Goal: Transaction & Acquisition: Book appointment/travel/reservation

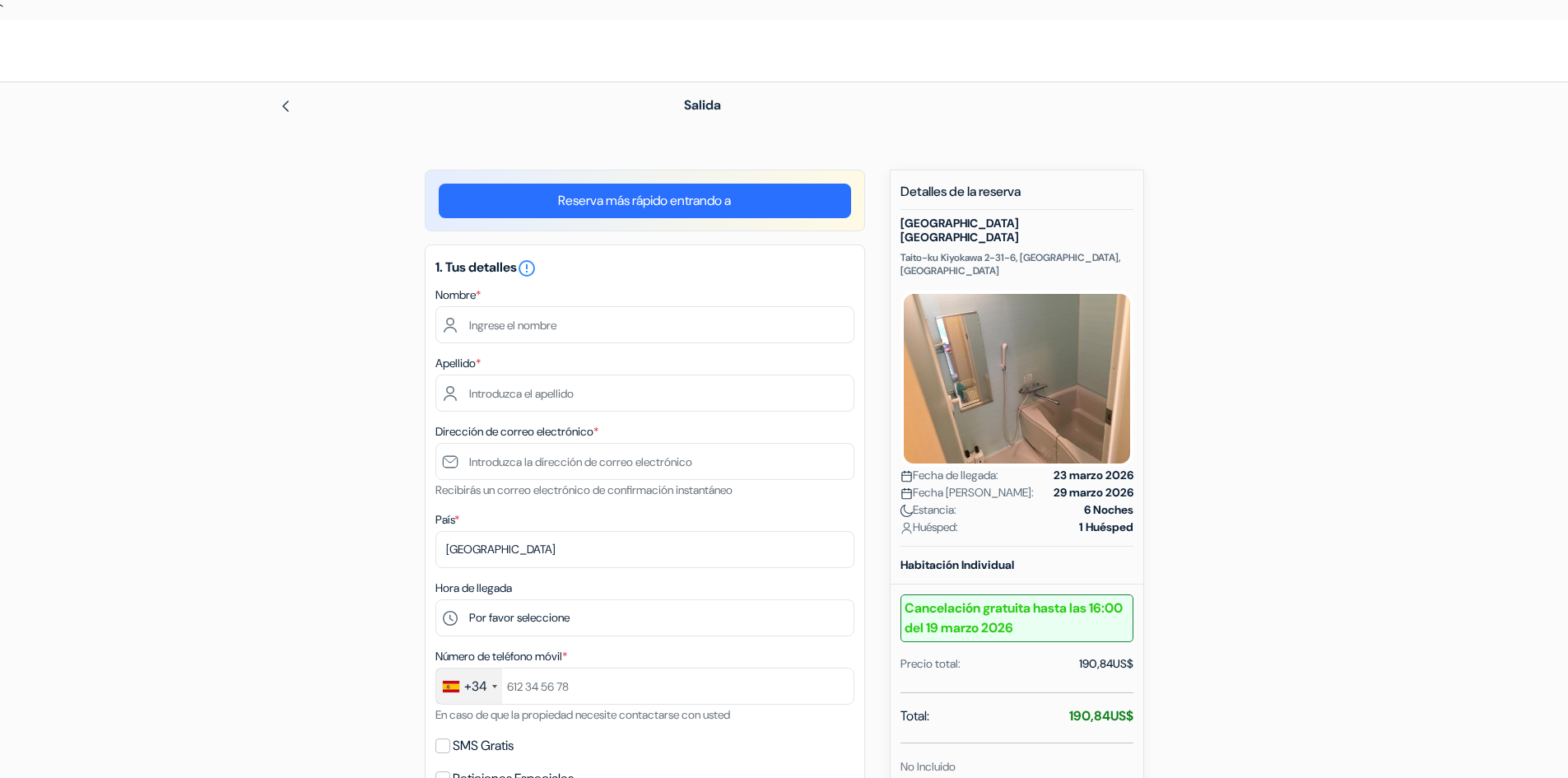
drag, startPoint x: 0, startPoint y: 0, endPoint x: 1130, endPoint y: 688, distance: 1323.0
click at [1130, 707] on div "Total: 190,84US$" at bounding box center [1017, 718] width 233 height 23
click at [1130, 707] on strong "190,84US$" at bounding box center [1101, 716] width 64 height 18
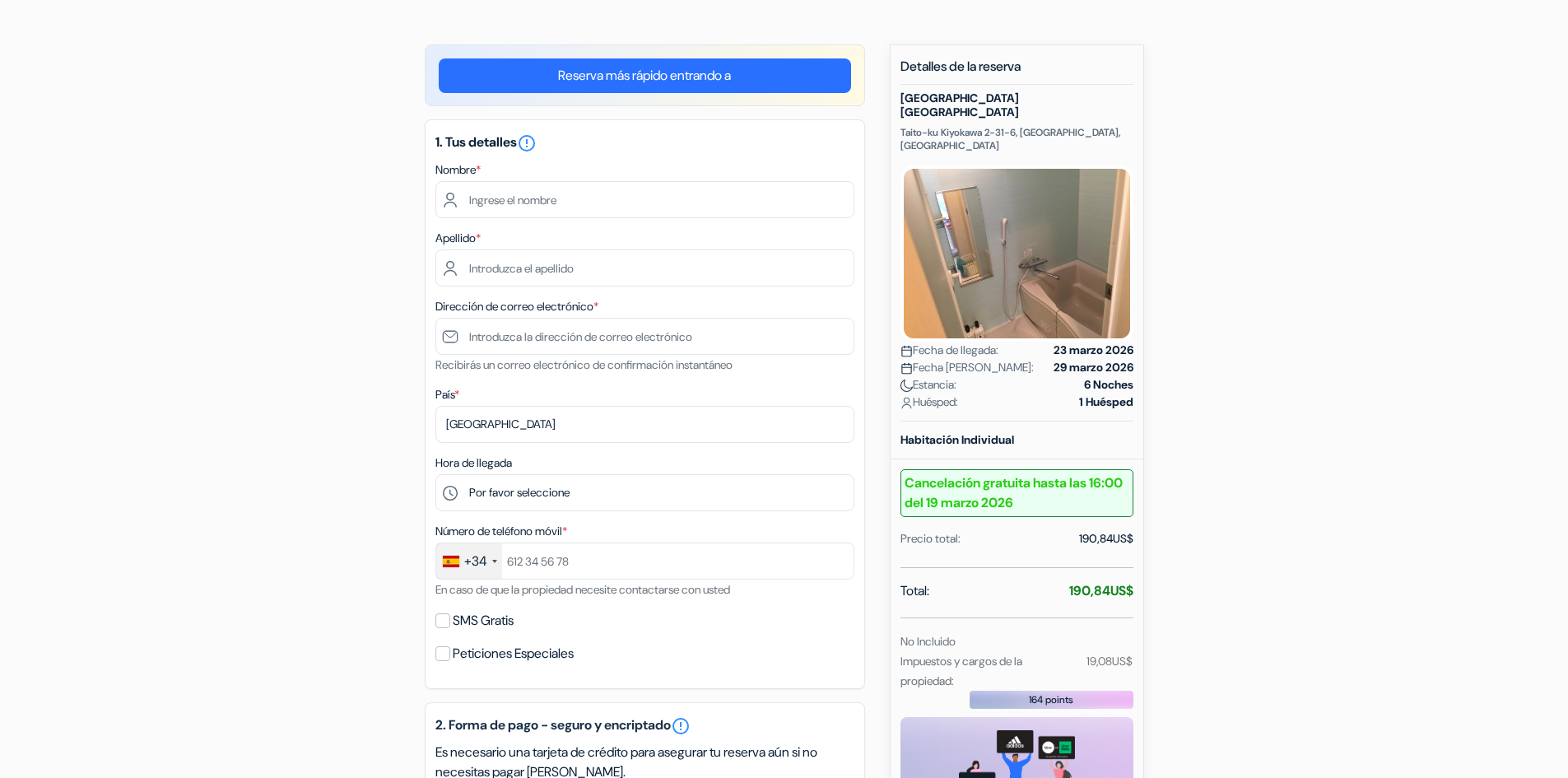
scroll to position [165, 0]
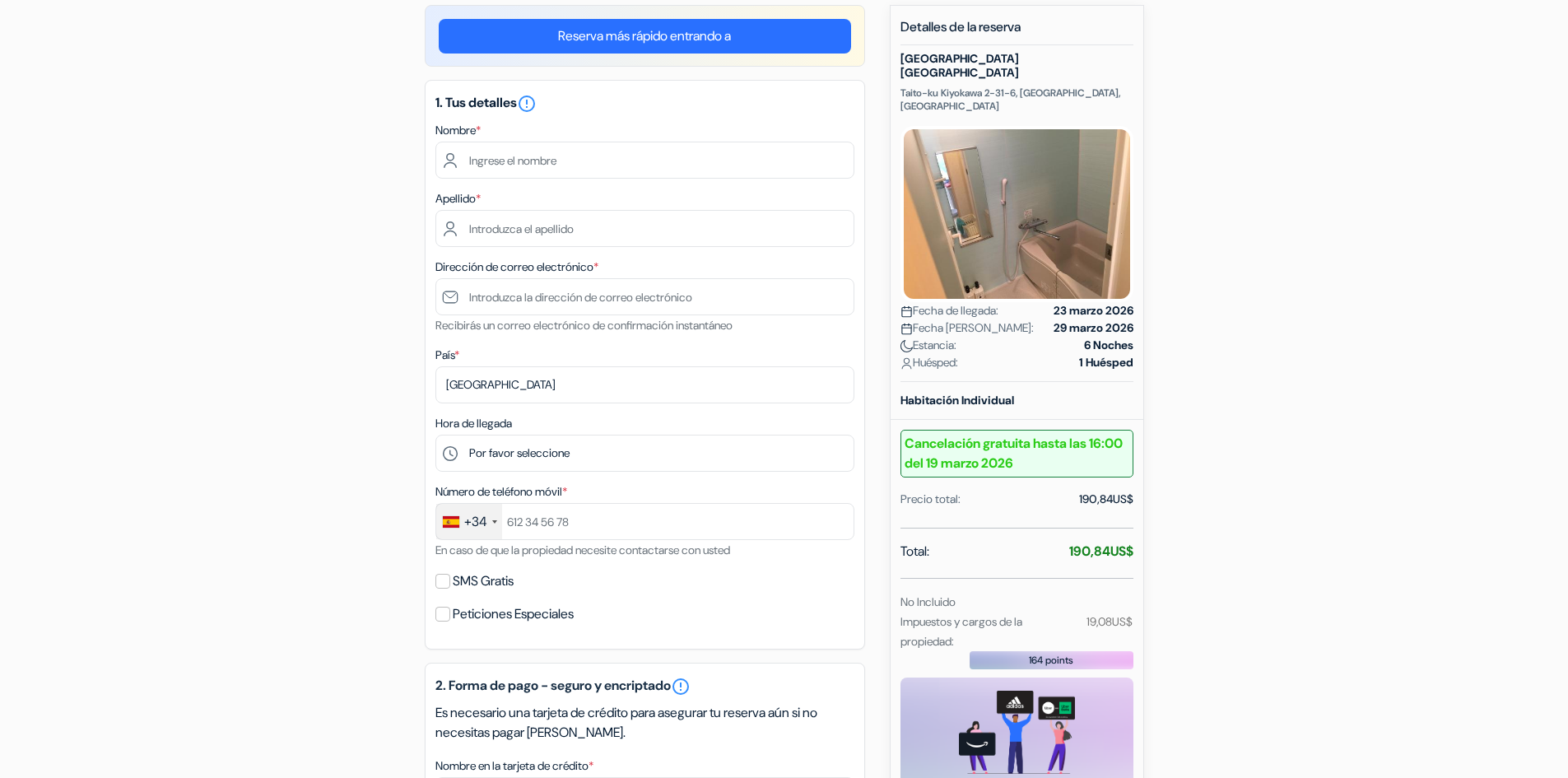
drag, startPoint x: 1062, startPoint y: 526, endPoint x: 1134, endPoint y: 532, distance: 72.2
click at [1134, 532] on div "Nuevas reservas Detalles de la reserva [GEOGRAPHIC_DATA] [GEOGRAPHIC_DATA] [GEO…" at bounding box center [1017, 457] width 254 height 904
click at [1134, 529] on div "Nuevas reservas Detalles de la reserva [GEOGRAPHIC_DATA] [GEOGRAPHIC_DATA] [GEO…" at bounding box center [1017, 457] width 254 height 904
click at [1128, 542] on strong "190,84US$" at bounding box center [1101, 551] width 64 height 18
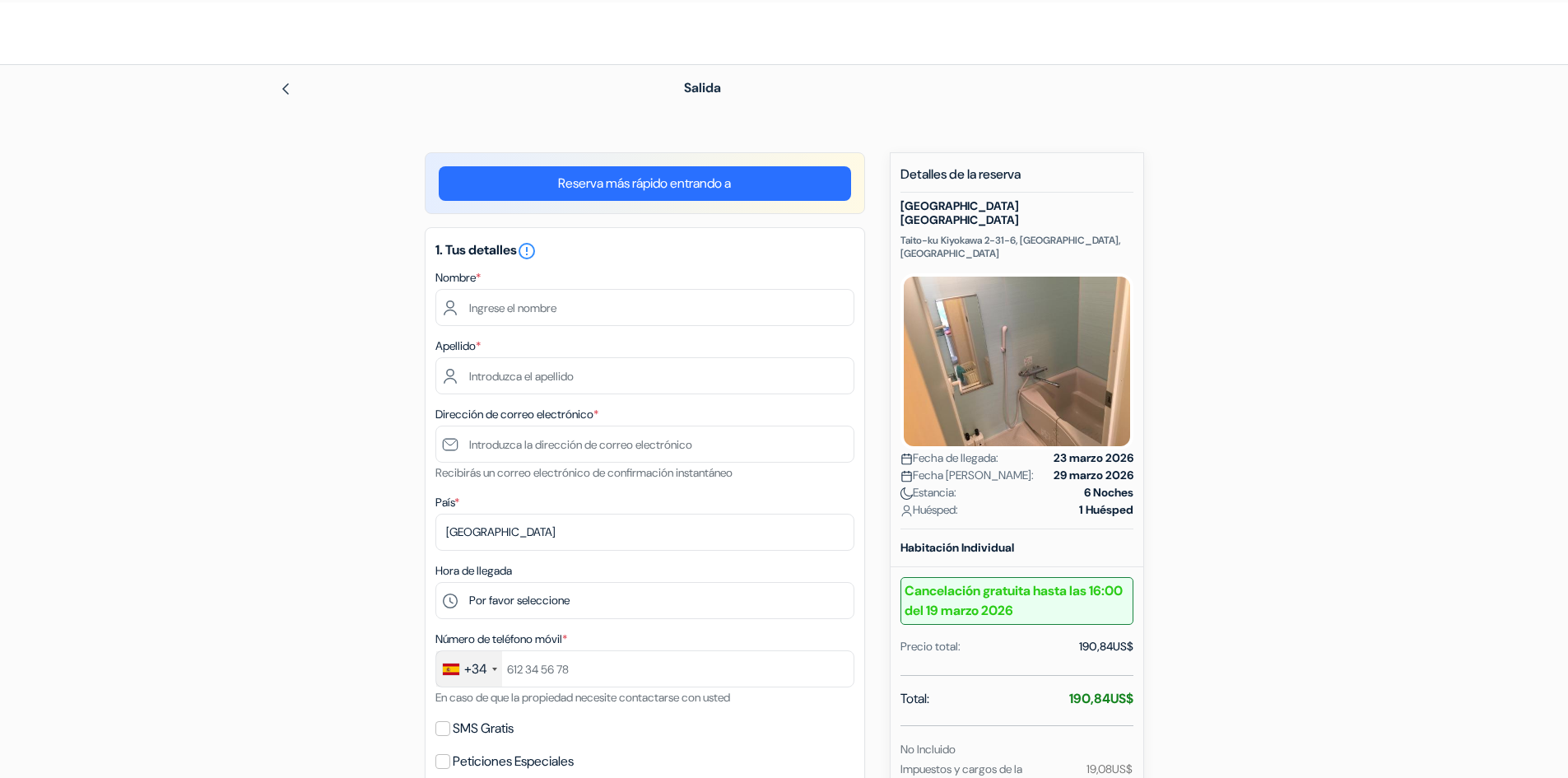
scroll to position [83, 0]
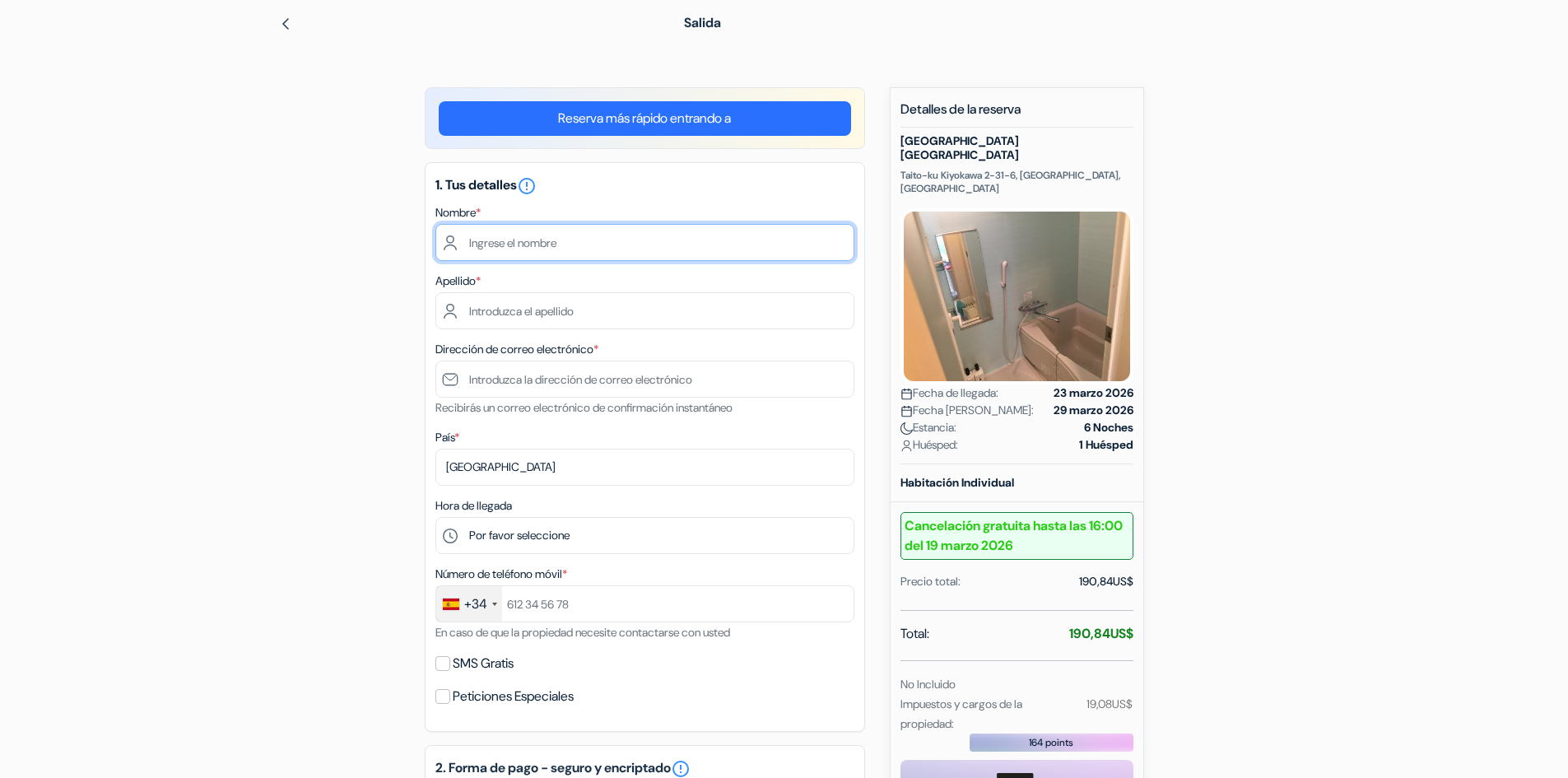
click at [593, 237] on input "text" at bounding box center [645, 243] width 419 height 37
click at [1228, 200] on div "add_box [GEOGRAPHIC_DATA] Taito-ku Kiyokawa 2-31-6, [GEOGRAPHIC_DATA], [GEOGRAP…" at bounding box center [784, 723] width 1086 height 1271
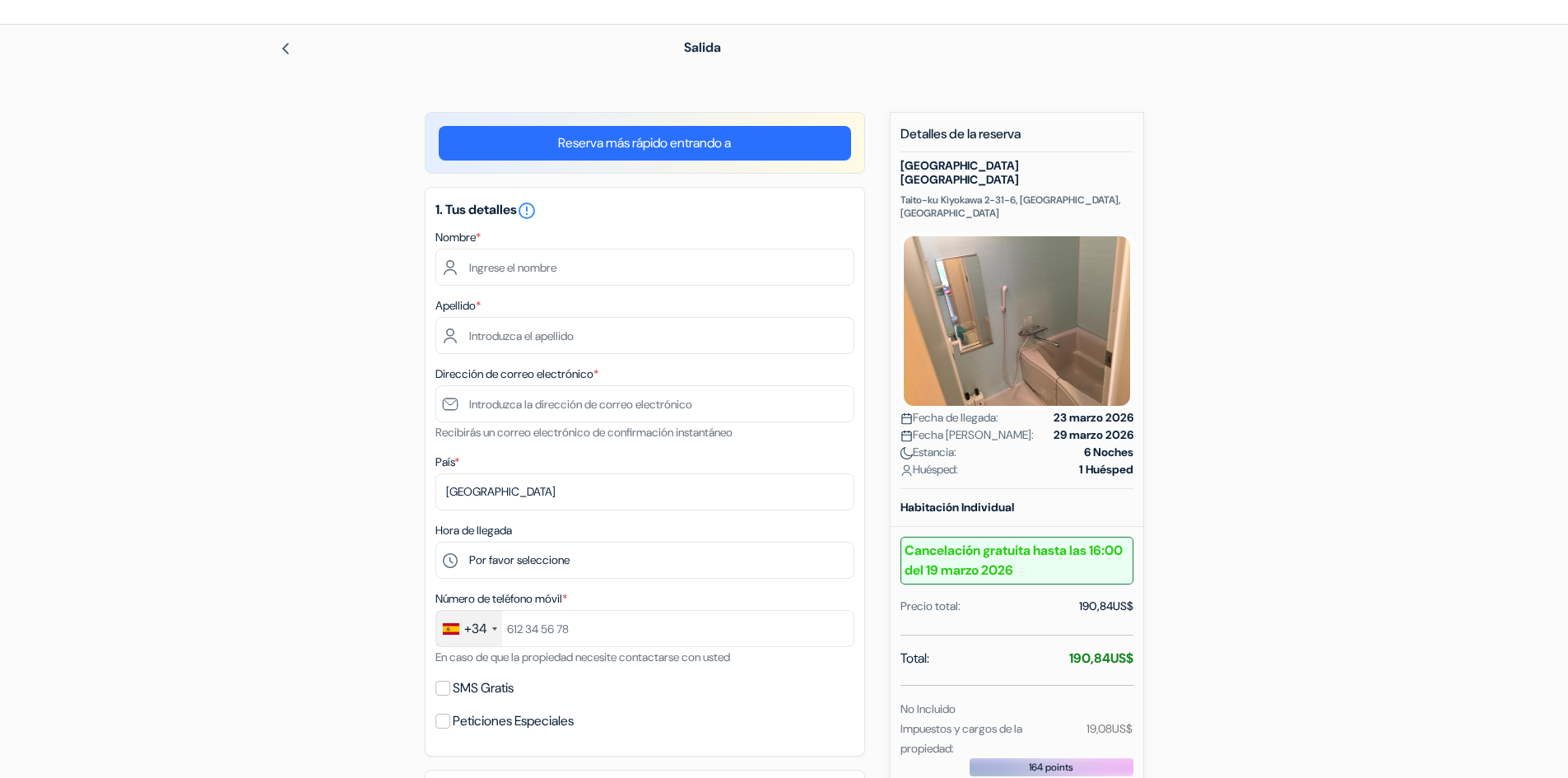
scroll to position [4, 0]
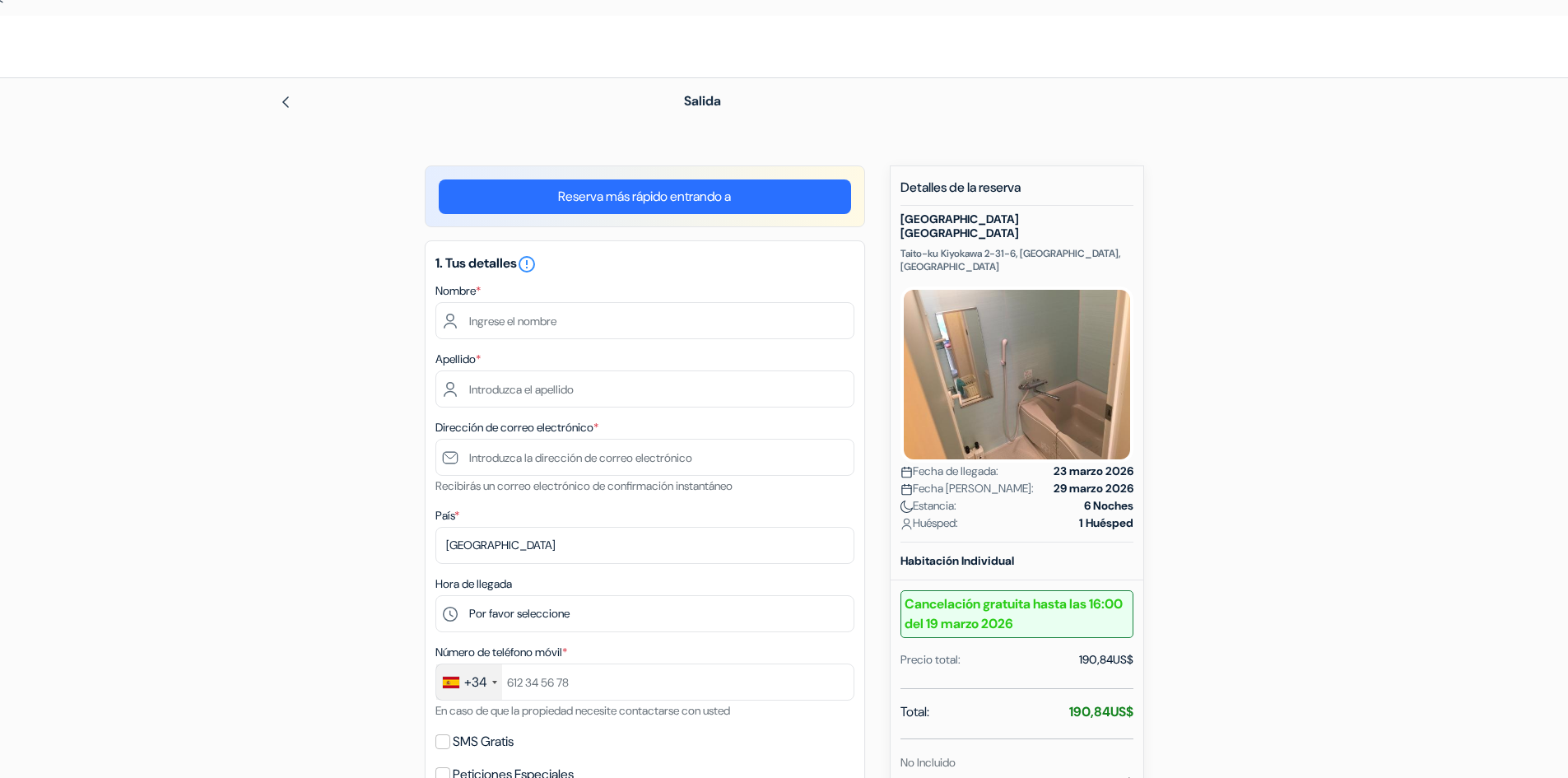
click at [906, 248] on p "Taito-ku Kiyokawa 2-31-6, [GEOGRAPHIC_DATA], [GEOGRAPHIC_DATA]" at bounding box center [1017, 260] width 233 height 27
